Goal: Task Accomplishment & Management: Manage account settings

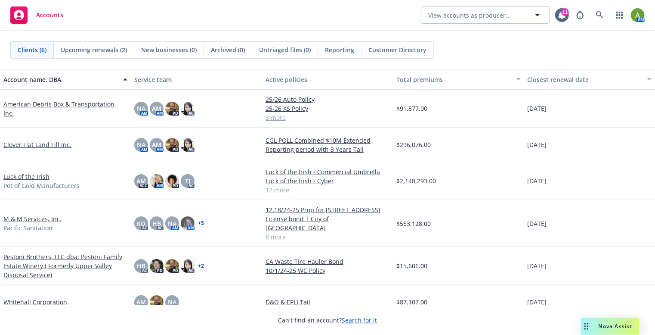
scroll to position [5, 0]
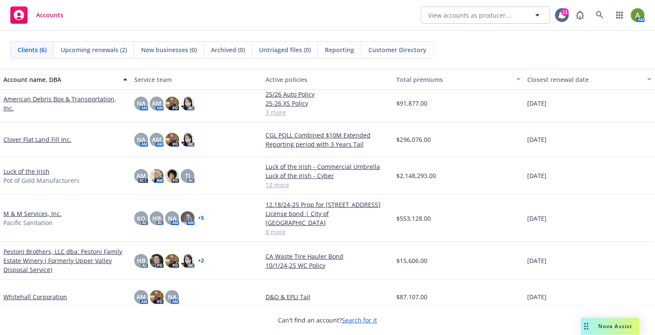
click at [26, 209] on link "M & M Services, Inc." at bounding box center [32, 213] width 58 height 9
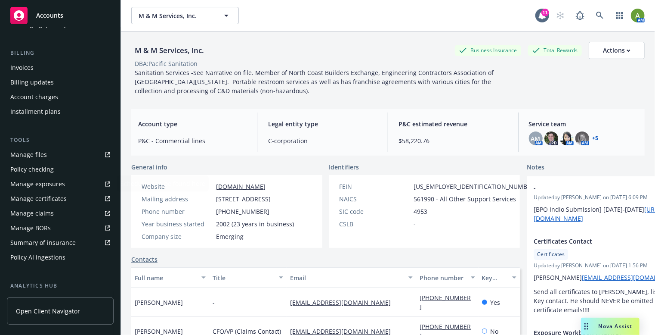
scroll to position [138, 0]
click at [42, 153] on div "Manage files" at bounding box center [28, 154] width 37 height 14
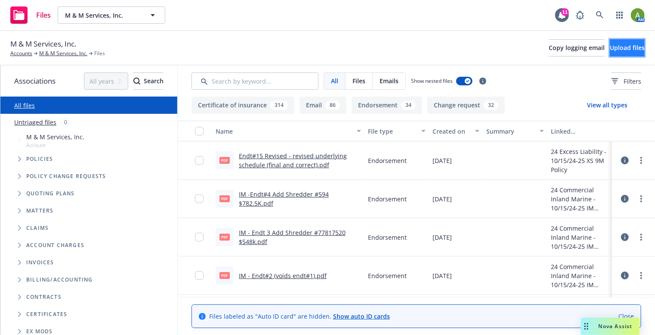
click at [613, 48] on span "Upload files" at bounding box center [627, 47] width 35 height 8
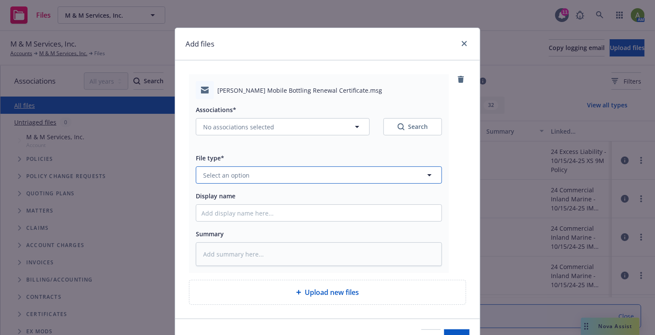
click at [255, 181] on button "Select an option" at bounding box center [319, 174] width 246 height 17
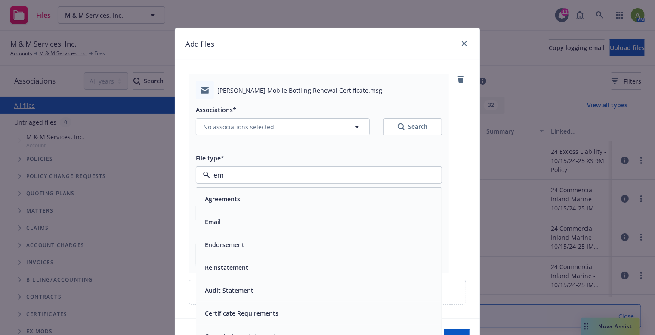
type input "e"
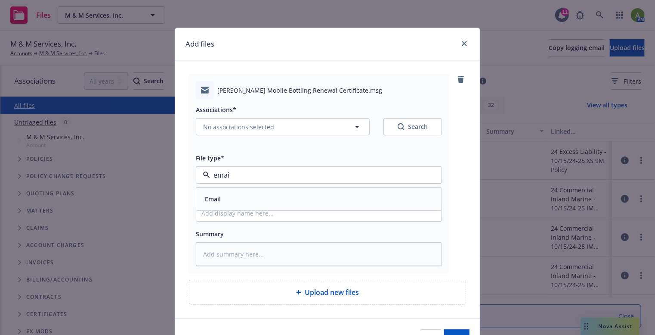
type input "email"
click at [234, 202] on div "Email" at bounding box center [319, 199] width 235 height 12
click at [360, 124] on icon "button" at bounding box center [357, 126] width 10 height 10
type textarea "x"
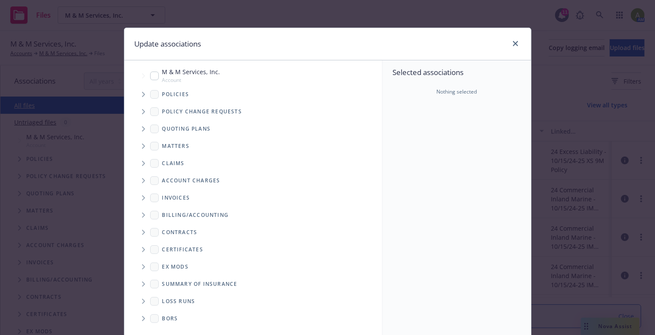
click at [142, 250] on icon "Folder Tree Example" at bounding box center [143, 249] width 3 height 5
click at [161, 283] on icon "Folder Tree Example" at bounding box center [162, 281] width 3 height 5
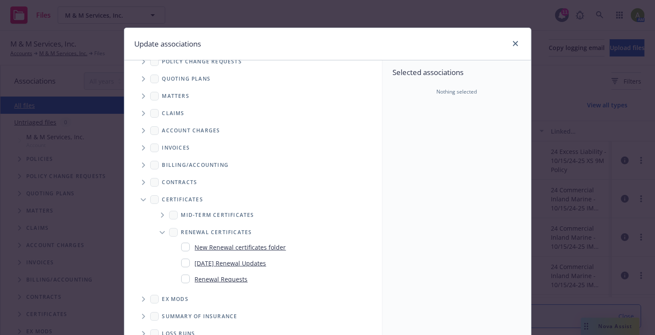
scroll to position [52, 0]
click at [186, 263] on input "Folder Tree Example" at bounding box center [185, 261] width 9 height 9
checkbox input "true"
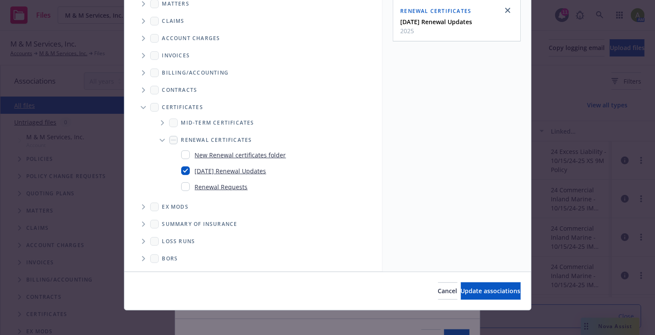
scroll to position [93, 0]
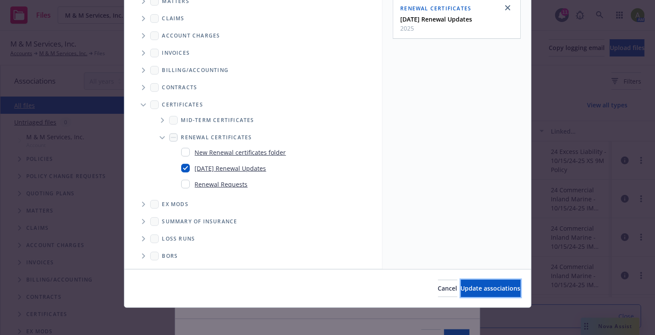
click at [461, 284] on span "Update associations" at bounding box center [491, 288] width 60 height 8
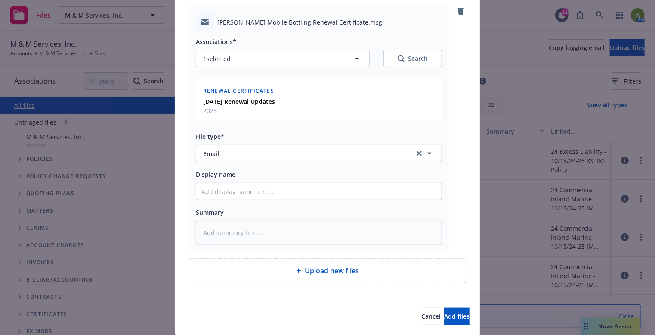
scroll to position [69, 0]
click at [216, 193] on input "Display name" at bounding box center [318, 190] width 245 height 16
type textarea "x"
type input "E"
type textarea "x"
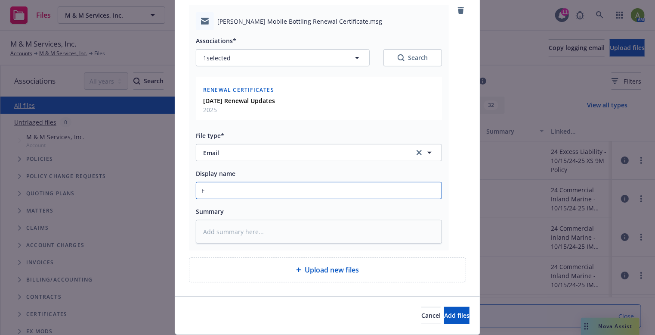
type input "EM"
type textarea "x"
type input "EMT"
type textarea "x"
type input "EMTI"
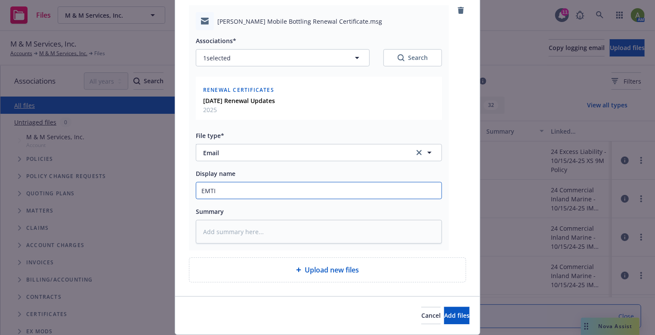
type textarea "x"
type input "EMTI"
type textarea "x"
type input "EMTI 0"
type textarea "x"
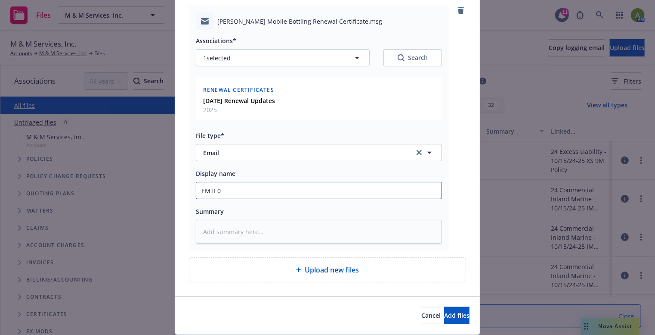
type input "EMTI 09"
type textarea "x"
type input "EMTI 09/"
type textarea "x"
type input "EMTI 09/3"
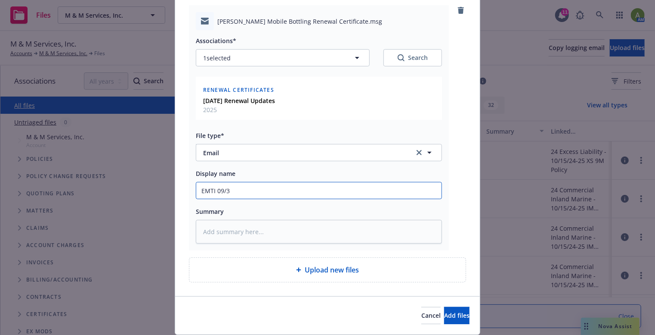
type textarea "x"
type input "EMTI 09/30"
type textarea "x"
type input "EMTI 09/30/"
type textarea "x"
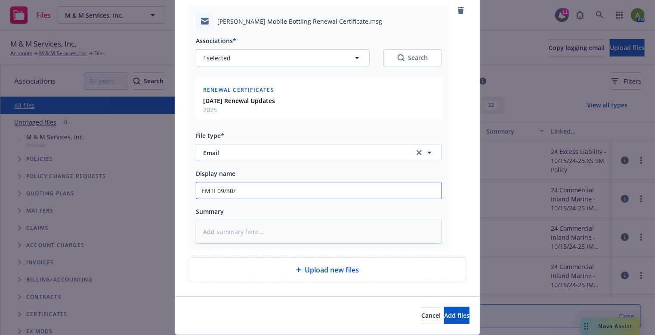
type input "EMTI 09/30/2"
type textarea "x"
type input "EMTI 09/30/20"
type textarea "x"
type input "EMTI 09/30/2"
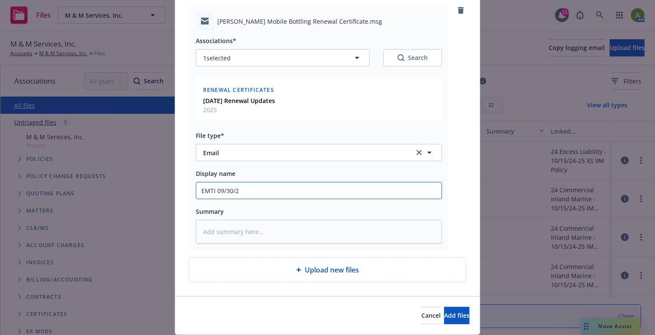
type textarea "x"
type input "EMTI 09/30/22"
type textarea "x"
type input "EMTI 09/30/225"
type textarea "x"
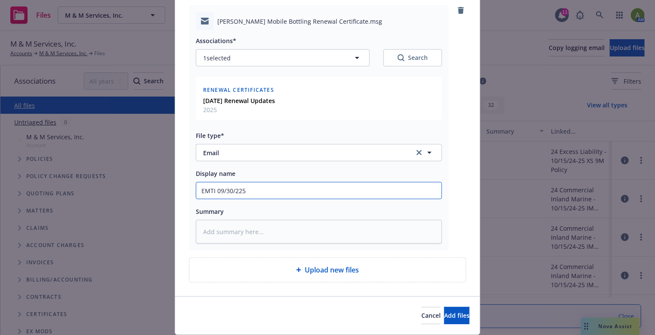
type input "EMTI 09/30/225"
type textarea "x"
type input "EMTI 09/30/225"
type textarea "x"
type input "EMTI 09/30/22"
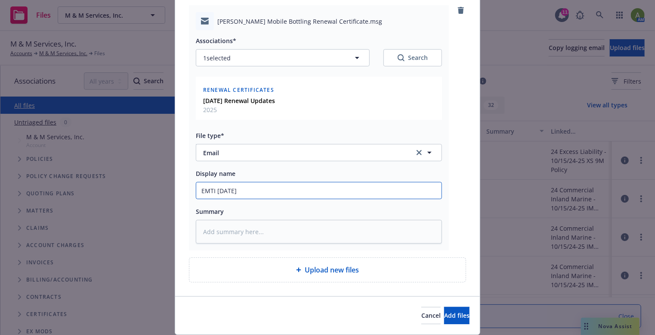
type textarea "x"
type input "EMTI 09/30/2"
type textarea "x"
type input "EMTI 09/30/25"
type textarea "x"
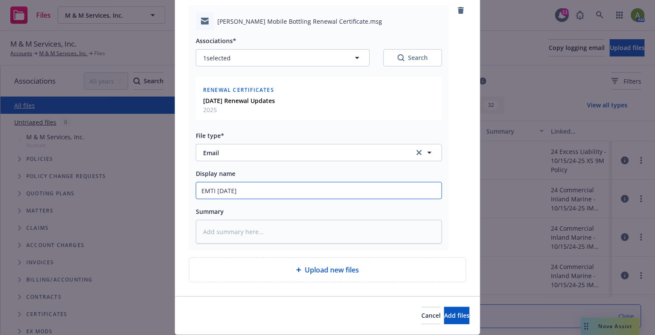
type input "EMTI 09/30/25"
type textarea "x"
type input "EMTI 09/30/25 -"
type textarea "x"
type input "EMTI 09/30/25 -"
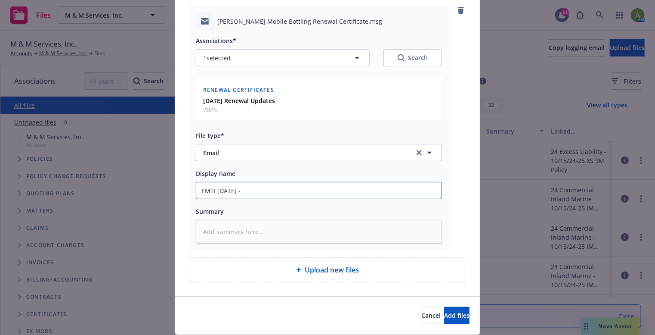
type textarea "x"
type input "EMTI 09/30/25 - r"
type textarea "x"
type input "EMTI 09/30/25 - ry"
type textarea "x"
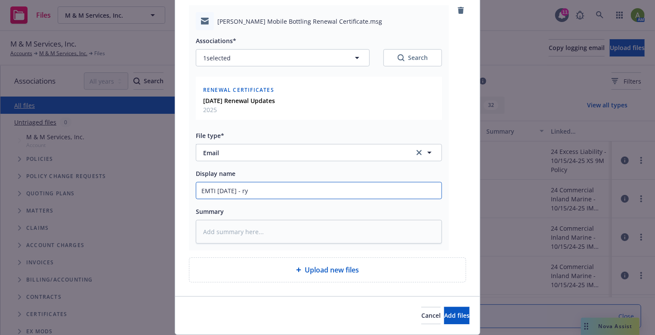
type input "EMTI 09/30/25 - rya"
type textarea "x"
type input "EMTI 09/30/25 - ry"
type textarea "x"
type input "EMTI 09/30/25 - r"
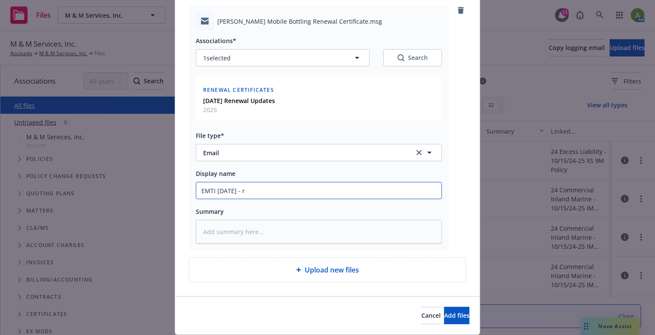
type textarea "x"
type input "EMTI 09/30/25 -"
type textarea "x"
type input "EMTI 09/30/25 - r"
type textarea "x"
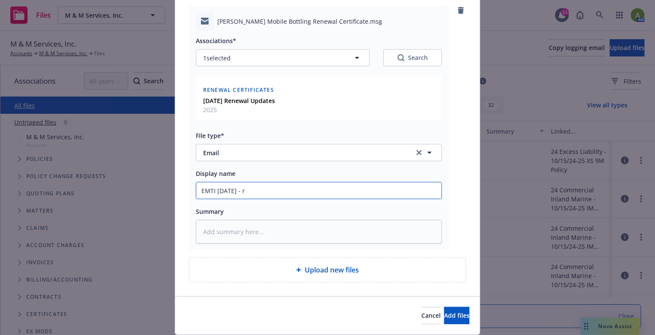
type input "EMTI 09/30/25 - ry"
type textarea "x"
type input "EMTI 09/30/25 - rya"
type textarea "x"
type input "EMTI 09/30/25 - ryan"
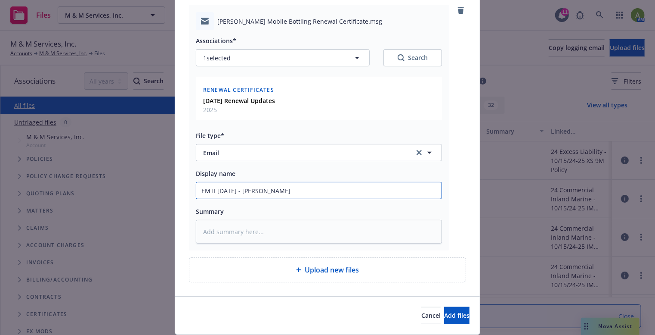
type textarea "x"
type input "EMTI 09/30/25 - rya"
type textarea "x"
type input "EMTI 09/30/25 - ry"
type textarea "x"
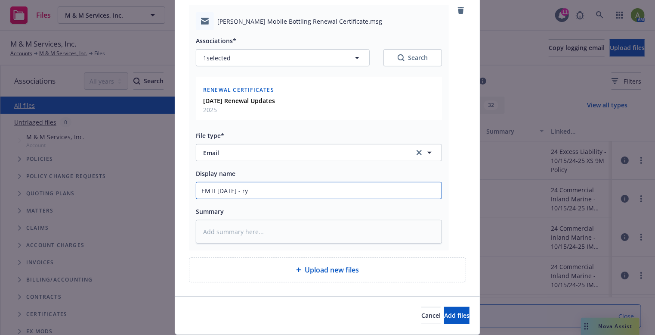
type input "EMTI 09/30/25 - r"
type textarea "x"
type input "EMTI 09/30/25 -"
type textarea "x"
type input "EMTI 09/30/25 - R"
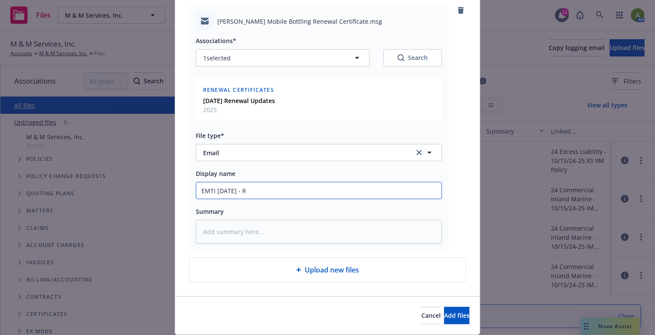
type textarea "x"
type input "EMTI 09/30/25 - Ry"
type textarea "x"
type input "EMTI 09/30/25 - Rya"
type textarea "x"
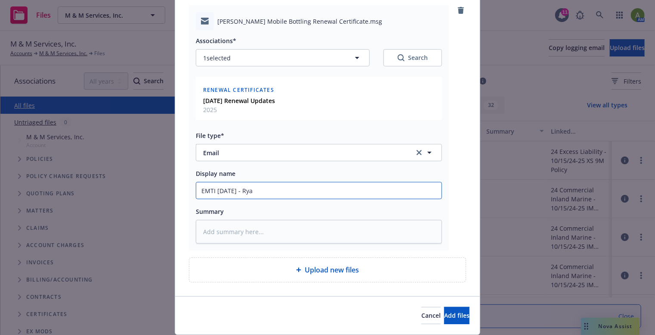
type input "EMTI 09/30/25 - Ryan"
type textarea "x"
type input "EMTI 09/30/25 - Ryan"
type textarea "x"
type input "EMTI 09/30/25 - Ryan M"
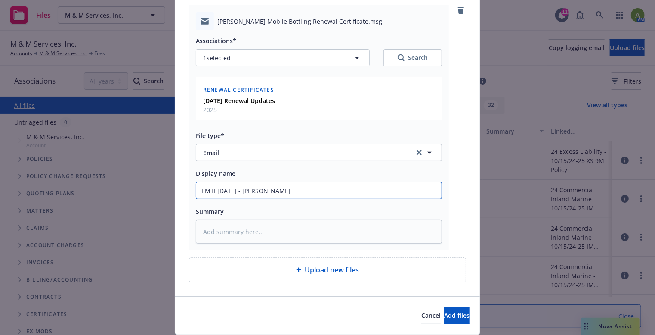
type textarea "x"
type input "EMTI 09/30/25 - Ryan Mo"
type textarea "x"
type input "EMTI 09/30/25 - Ryan Mob"
type textarea "x"
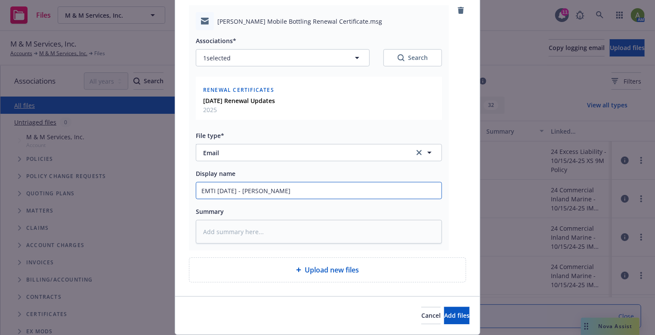
type input "EMTI 09/30/25 - Ryan Mobi"
type textarea "x"
type input "EMTI 09/30/25 - Ryan Mobil"
type textarea "x"
type input "EMTI 09/30/25 - Ryan Mobil"
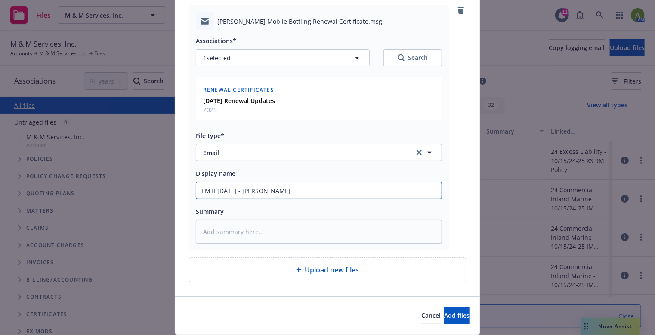
type textarea "x"
type input "EMTI 09/30/25 - Ryan Mobil"
type textarea "x"
type input "EMTI 09/30/25 - Ryan Mobile"
type textarea "x"
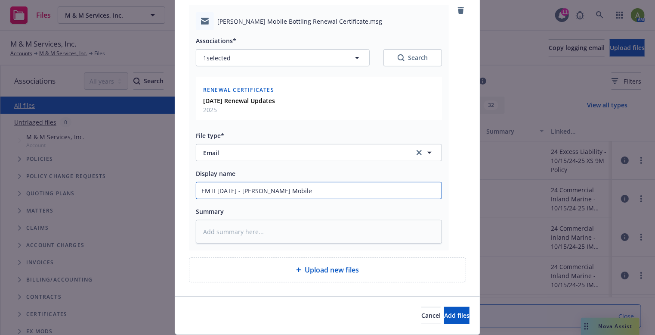
type input "EMTI 09/30/25 - Ryan Mobile"
type textarea "x"
type input "EMTI 09/30/25 - Ryan Mobile B"
type textarea "x"
type input "EMTI 09/30/25 - Ryan Mobile Bo"
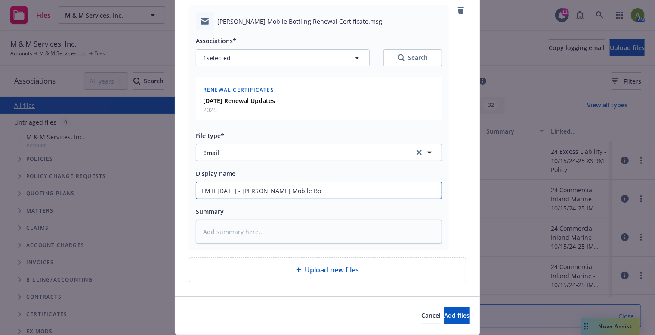
type textarea "x"
type input "EMTI 09/30/25 - Ryan Mobile Bot"
type textarea "x"
type input "EMTI 09/30/25 - Ryan Mobile Bott"
type textarea "x"
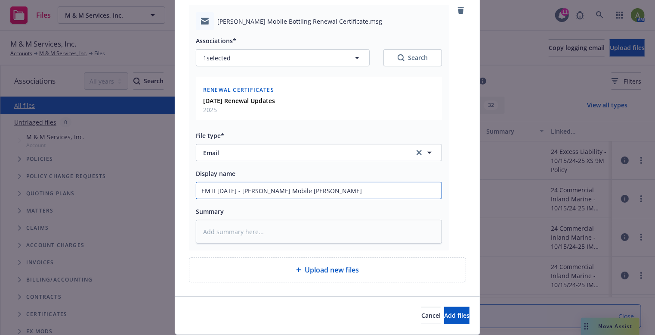
type input "EMTI 09/30/25 - Ryan Mobile Bottl"
type textarea "x"
type input "EMTI 09/30/25 - Ryan Mobile Bottli"
type textarea "x"
type input "EMTI 09/30/25 - Ryan Mobile Bottling"
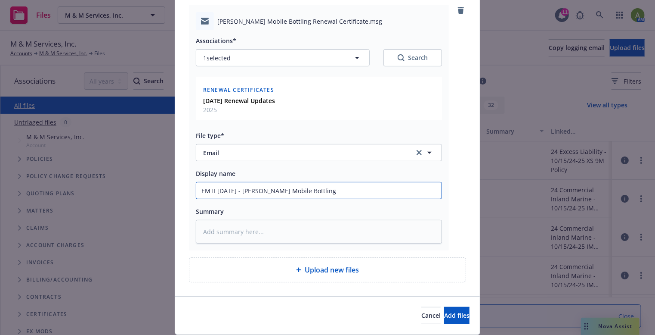
type textarea "x"
type input "EMTI 09/30/25 - Ryan Mobile Bottling"
type textarea "x"
type input "EMTI 09/30/25 - Ryan Mobile Bottling r"
type textarea "x"
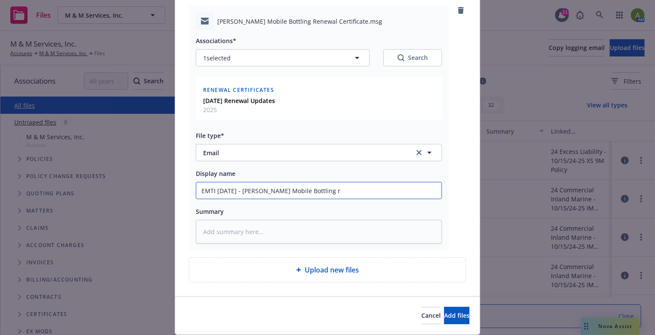
type input "EMTI 09/30/25 - Ryan Mobile Bottling re"
type textarea "x"
type input "EMTI 09/30/25 - Ryan Mobile Bottling ren"
type textarea "x"
type input "EMTI 09/30/25 - Ryan Mobile Bottling rene"
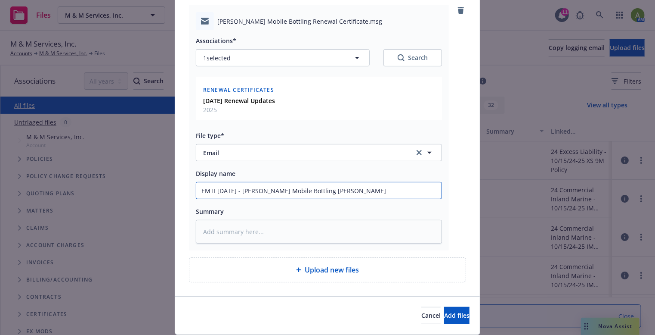
type textarea "x"
type input "EMTI 09/30/25 - Ryan Mobile Bottling renew"
type textarea "x"
type input "EMTI 09/30/25 - Ryan Mobile Bottling renewa"
type textarea "x"
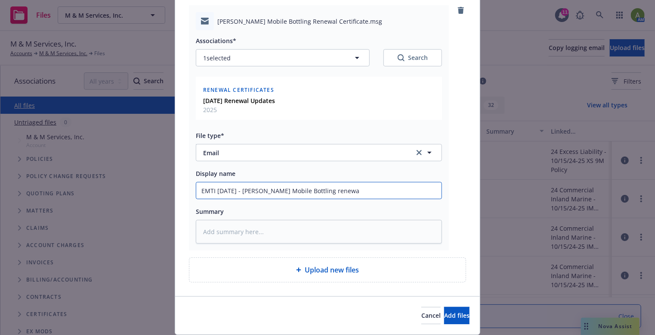
type input "EMTI 09/30/25 - Ryan Mobile Bottling renewal"
type textarea "x"
type input "EMTI 09/30/25 - Ryan Mobile Bottling renewal"
type textarea "x"
type input "EMTI 09/30/25 - Ryan Mobile Bottling renewal c"
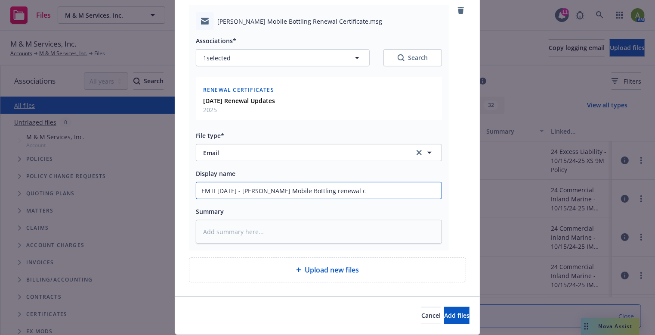
type textarea "x"
type input "EMTI 09/30/25 - Ryan Mobile Bottling renewal ce"
type textarea "x"
type input "EMTI 09/30/25 - Ryan Mobile Bottling renewal cer"
type textarea "x"
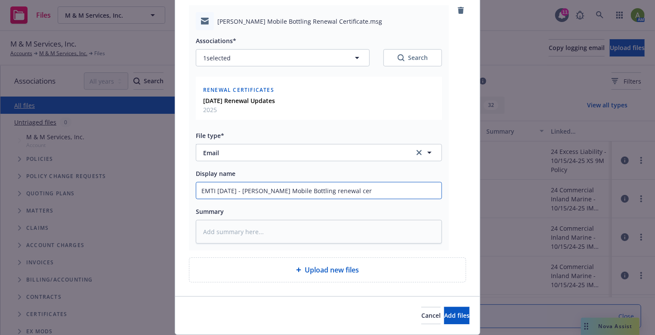
type input "EMTI 09/30/25 - Ryan Mobile Bottling renewal cert"
type textarea "x"
type input "EMTI 09/30/25 - Ryan Mobile Bottling renewal certi"
type textarea "x"
type input "EMTI 09/30/25 - Ryan Mobile Bottling renewal certic"
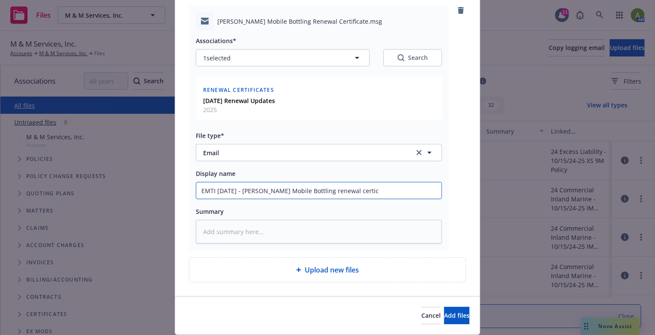
type textarea "x"
type input "EMTI 09/30/25 - Ryan Mobile Bottling renewal certicat"
type textarea "x"
type input "EMTI 09/30/25 - Ryan Mobile Bottling renewal certicate"
type textarea "x"
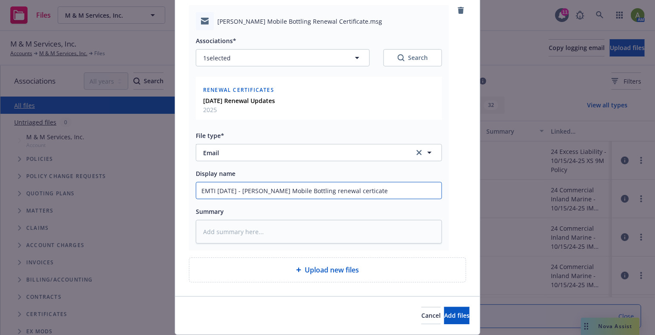
type input "EMTI 09/30/25 - Ryan Mobile Bottling renewal certicate t"
type textarea "x"
type input "EMTI 09/30/25 - Ryan Mobile Bottling renewal certicate to"
type textarea "x"
type input "EMTI 09/30/25 - Ryan Mobile Bottling renewal certicate to"
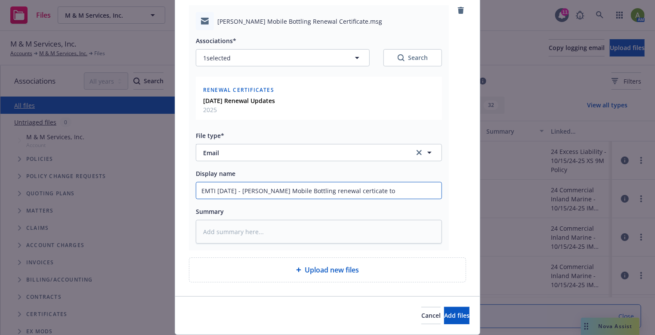
type textarea "x"
type input "EMTI 09/30/25 - Ryan Mobile Bottling renewal certicate to i"
type textarea "x"
type input "EMTI 09/30/25 - Ryan Mobile Bottling renewal certicate to ins"
type textarea "x"
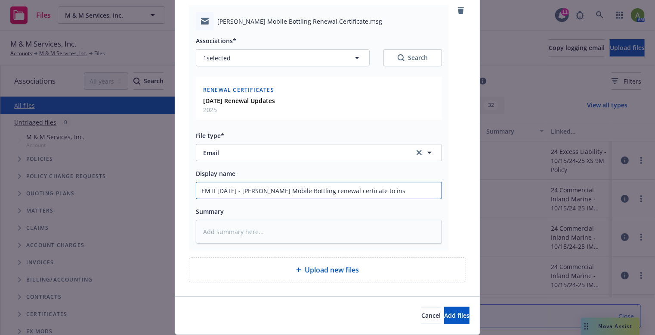
type input "EMTI 09/30/25 - Ryan Mobile Bottling renewal certicate to insu"
type textarea "x"
type input "EMTI 09/30/25 - Ryan Mobile Bottling renewal certicate to ins"
type textarea "x"
type input "EMTI 09/30/25 - Ryan Mobile Bottling renewal certicate to in"
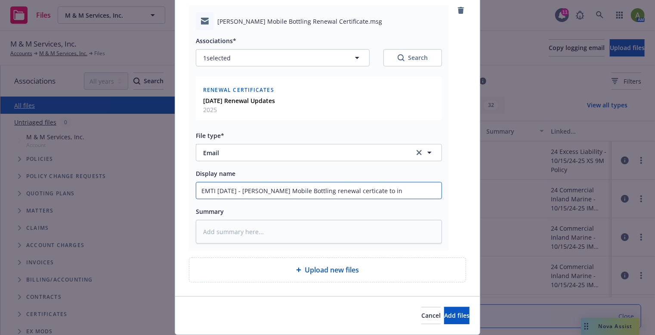
type textarea "x"
type input "EMTI 09/30/25 - Ryan Mobile Bottling renewal certicate to i"
type textarea "x"
type input "EMTI 09/30/25 - Ryan Mobile Bottling renewal certicate to"
type textarea "x"
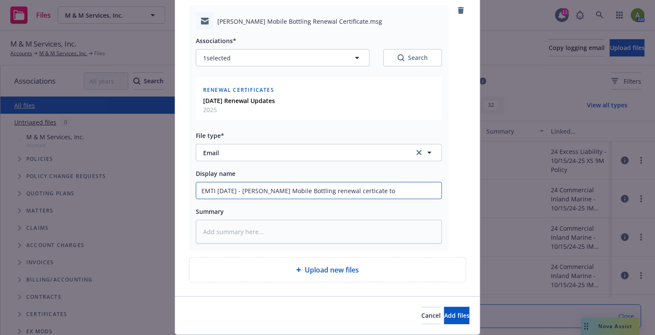
type input "EMTI 09/30/25 - Ryan Mobile Bottling renewal certicate to"
type textarea "x"
type input "EMTI 09/30/25 - Ryan Mobile Bottling renewal certicate t"
type textarea "x"
type input "EMTI 09/30/25 - Ryan Mobile Bottling renewal certicate"
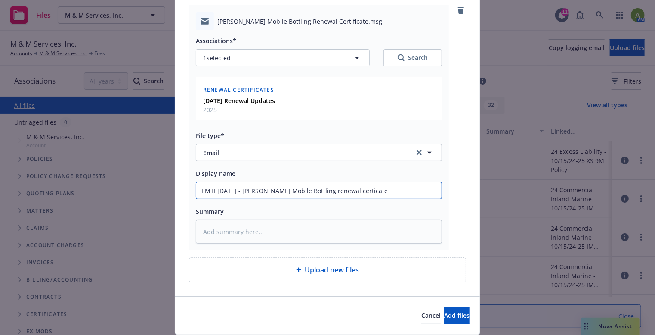
type textarea "x"
type input "EMTI 09/30/25 - Ryan Mobile Bottling renewal certicate"
type textarea "x"
type input "EMTI 09/30/25 - Ryan Mobile Bottling renewal certica"
type textarea "x"
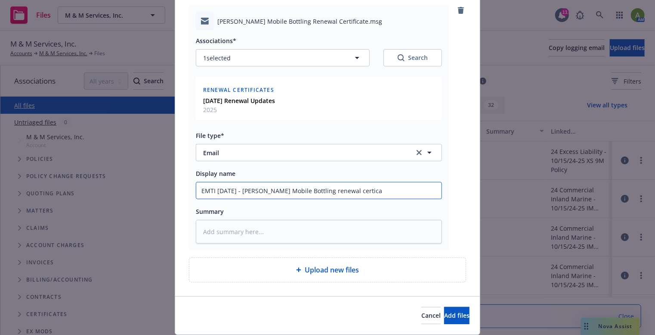
type input "EMTI 09/30/25 - Ryan Mobile Bottling renewal certic"
type textarea "x"
type input "EMTI 09/30/25 - Ryan Mobile Bottling renewal certi"
type textarea "x"
type input "EMTI 09/30/25 - Ryan Mobile Bottling renewal certifi"
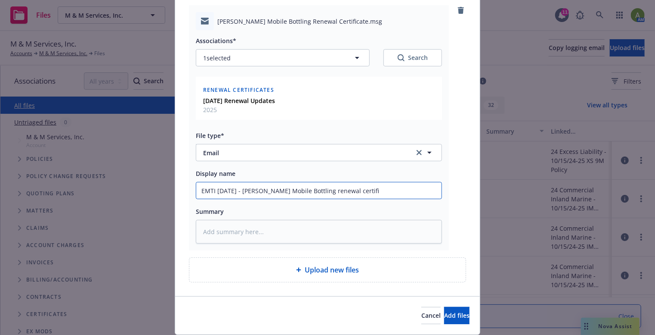
type textarea "x"
type input "EMTI 09/30/25 - Ryan Mobile Bottling renewal certific"
type textarea "x"
type input "EMTI 09/30/25 - Ryan Mobile Bottling renewal certificat"
type textarea "x"
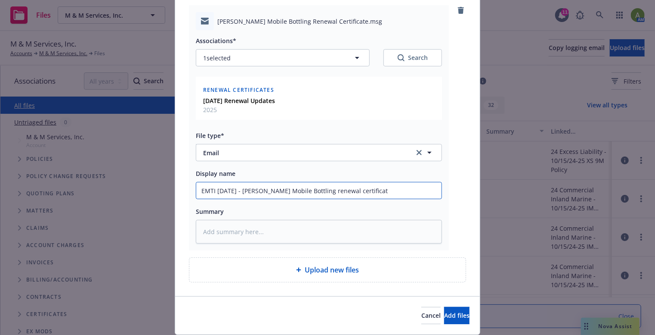
type input "EMTI 09/30/25 - Ryan Mobile Bottling renewal certificate"
type textarea "x"
type input "EMTI 09/30/25 - Ryan Mobile Bottling renewal certificate"
click at [238, 194] on input "EMTI 09/30/25 - Ryan Mobile Bottling renewal certificate to insure with waiver …" at bounding box center [318, 190] width 245 height 16
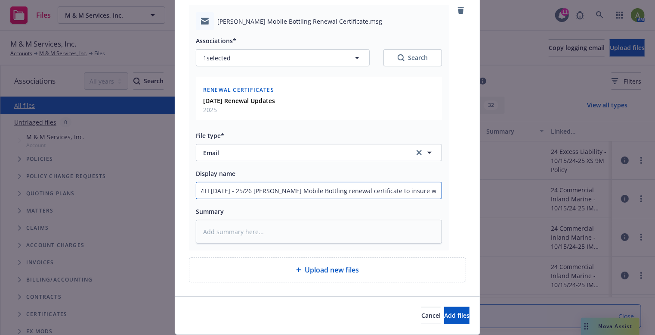
click at [394, 190] on input "EMTI 09/30/25 - 25/26 Ryan Mobile Bottling renewal certificate to insure with w…" at bounding box center [318, 190] width 245 height 16
drag, startPoint x: 370, startPoint y: 189, endPoint x: 392, endPoint y: 189, distance: 22.8
click at [392, 189] on input "EMTI 09/30/25 - 25/26 Ryan Mobile Bottling renewal certificate to insure with w…" at bounding box center [318, 190] width 245 height 16
click at [434, 190] on input "EMTI 09/30/25 - 25/26 Ryan Mobile Bottling renewal certificate with waiver of s…" at bounding box center [318, 190] width 245 height 16
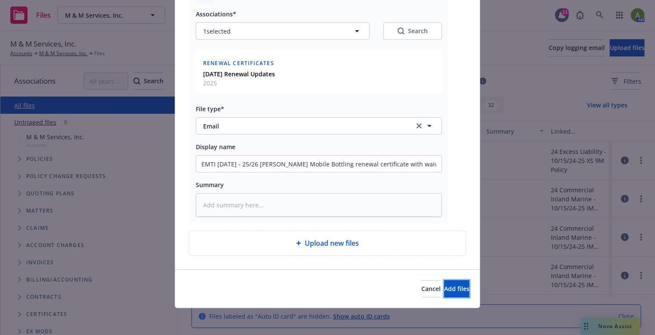
drag, startPoint x: 432, startPoint y: 286, endPoint x: 300, endPoint y: 240, distance: 139.9
click at [444, 286] on span "Add files" at bounding box center [456, 288] width 25 height 8
